Goal: Navigation & Orientation: Find specific page/section

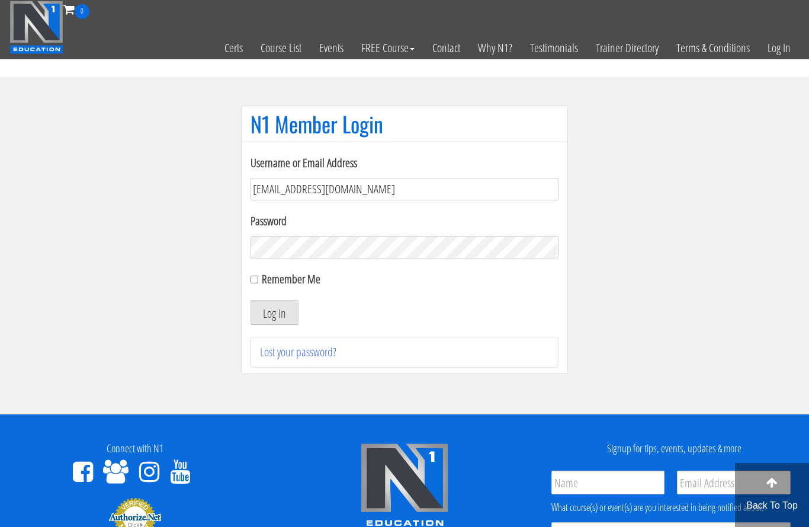
click at [274, 313] on button "Log In" at bounding box center [275, 312] width 48 height 25
click at [258, 279] on input "Remember Me" at bounding box center [255, 279] width 8 height 8
click at [264, 276] on label "Remember Me" at bounding box center [291, 279] width 59 height 16
click at [258, 276] on input "Remember Me" at bounding box center [255, 279] width 8 height 8
click at [264, 281] on label "Remember Me" at bounding box center [291, 279] width 59 height 16
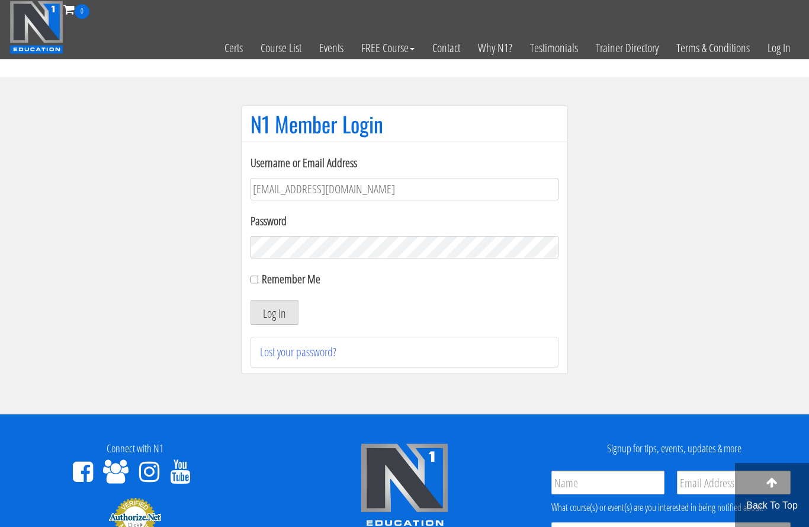
click at [258, 281] on input "Remember Me" at bounding box center [255, 279] width 8 height 8
checkbox input "true"
click at [280, 311] on button "Log In" at bounding box center [275, 312] width 48 height 25
click at [276, 307] on button "Log In" at bounding box center [275, 312] width 48 height 25
